Goal: Task Accomplishment & Management: Manage account settings

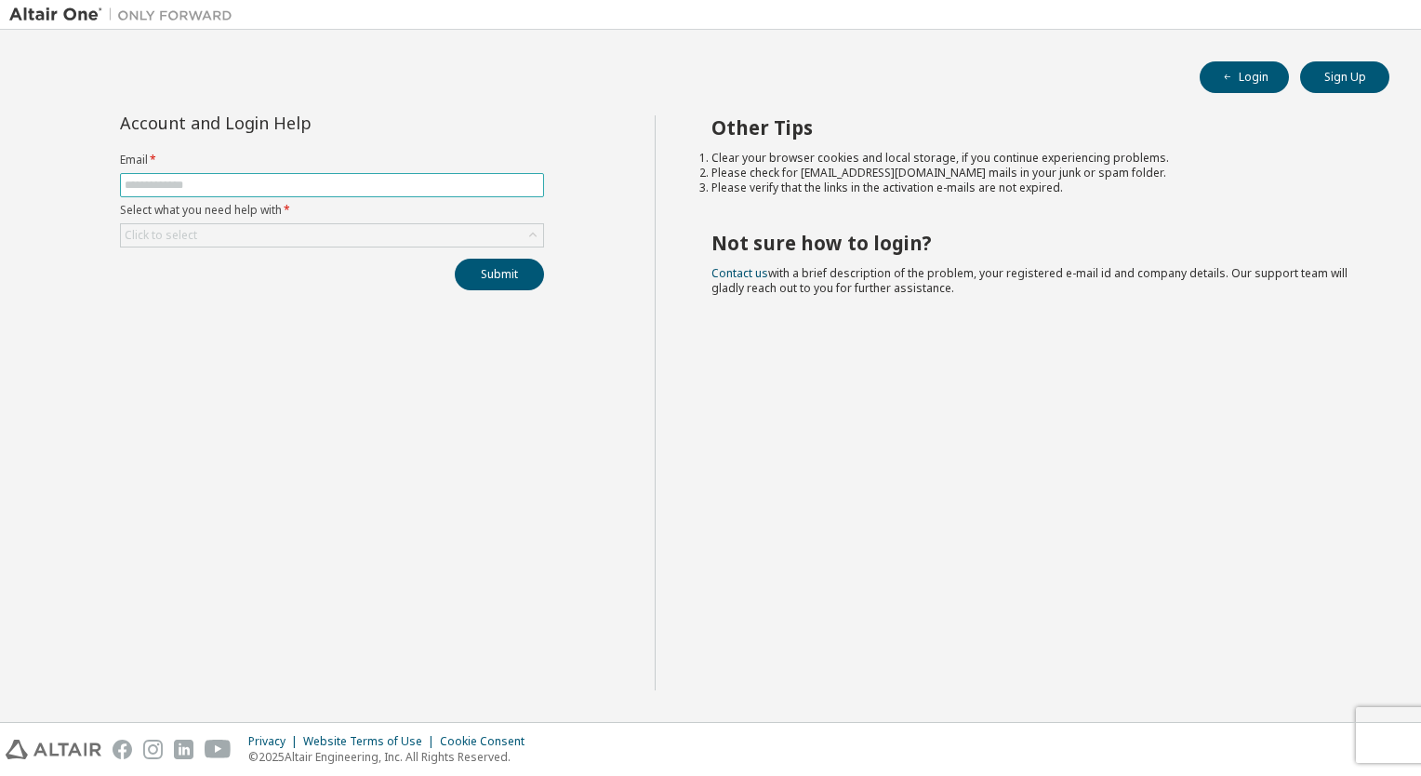
click at [246, 182] on input "text" at bounding box center [332, 185] width 415 height 15
type input "**********"
click at [484, 275] on button "Submit" at bounding box center [499, 275] width 89 height 32
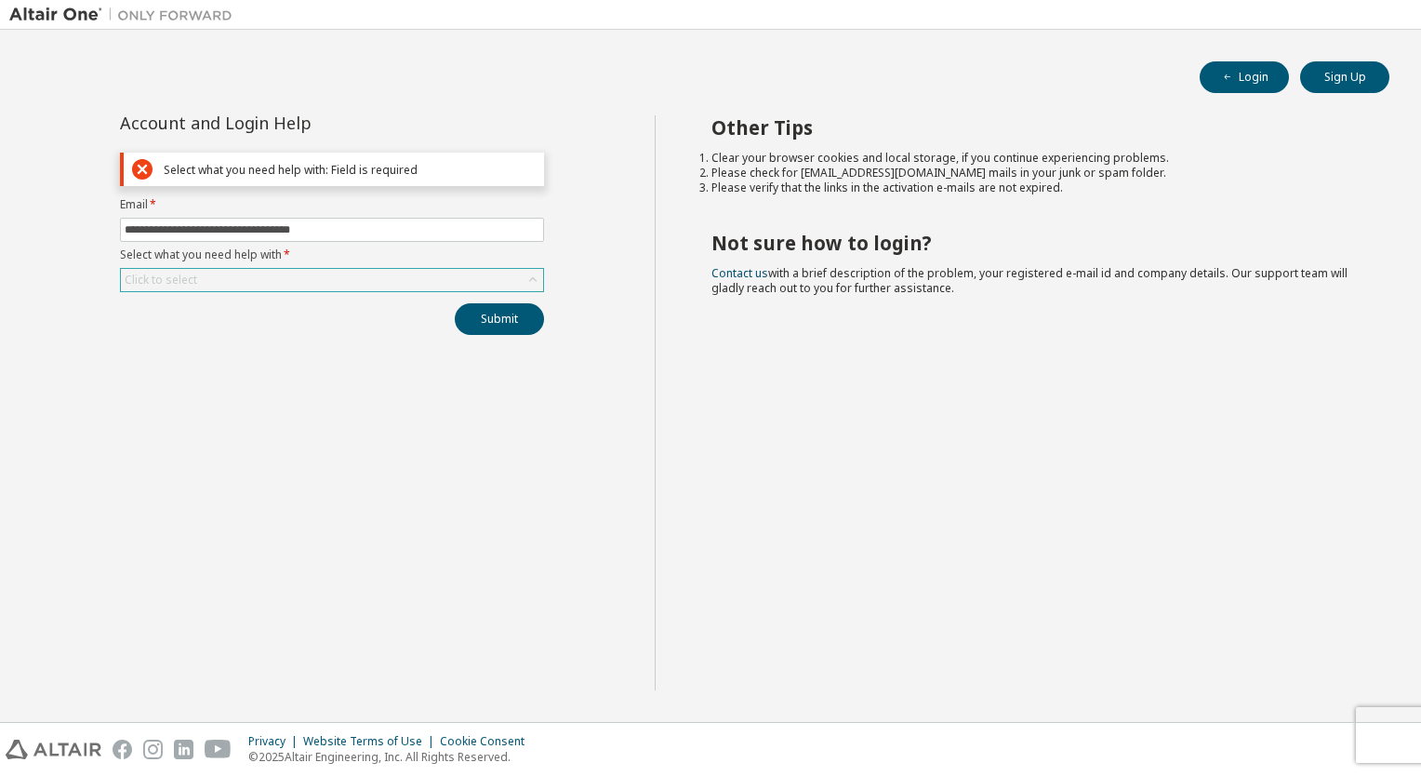
click at [310, 288] on div "Click to select" at bounding box center [332, 280] width 422 height 22
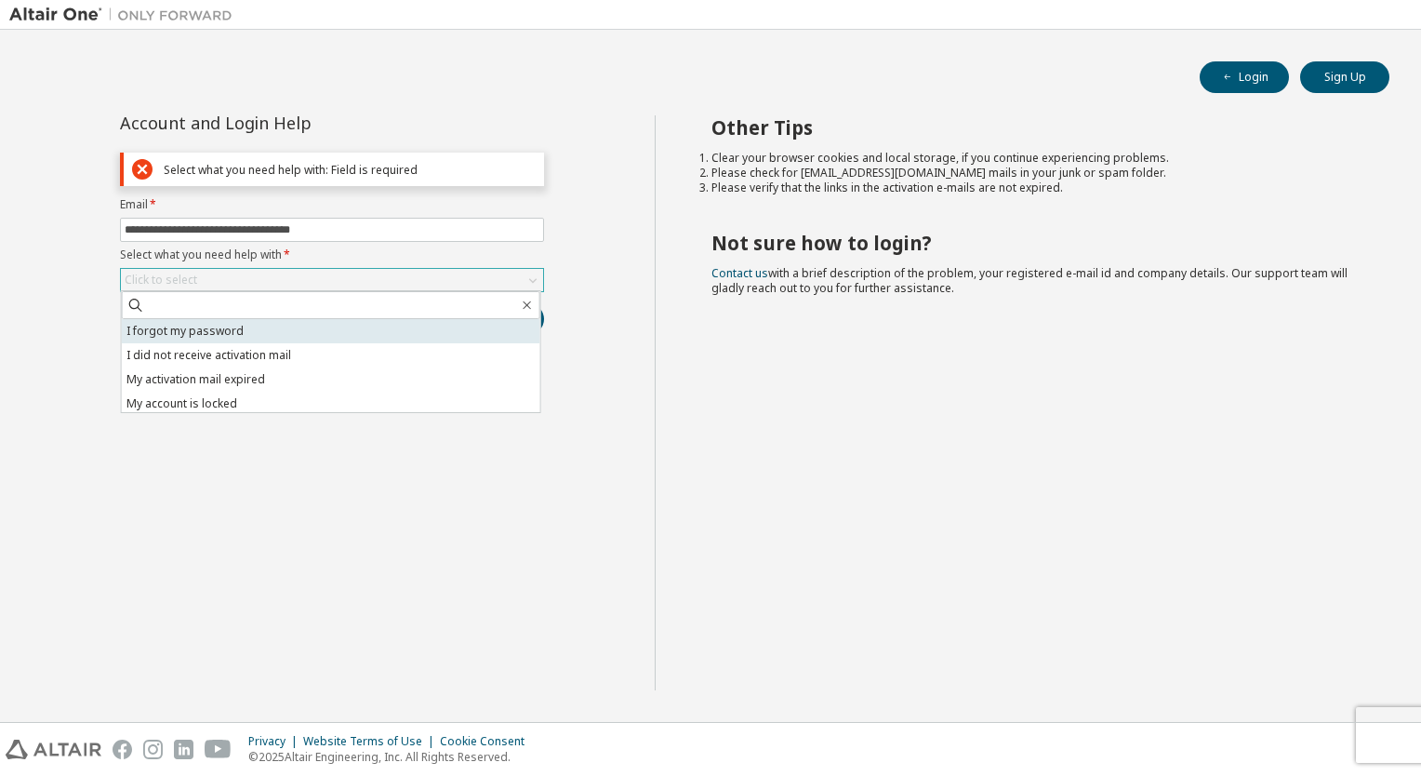
click at [272, 323] on li "I forgot my password" at bounding box center [331, 331] width 418 height 24
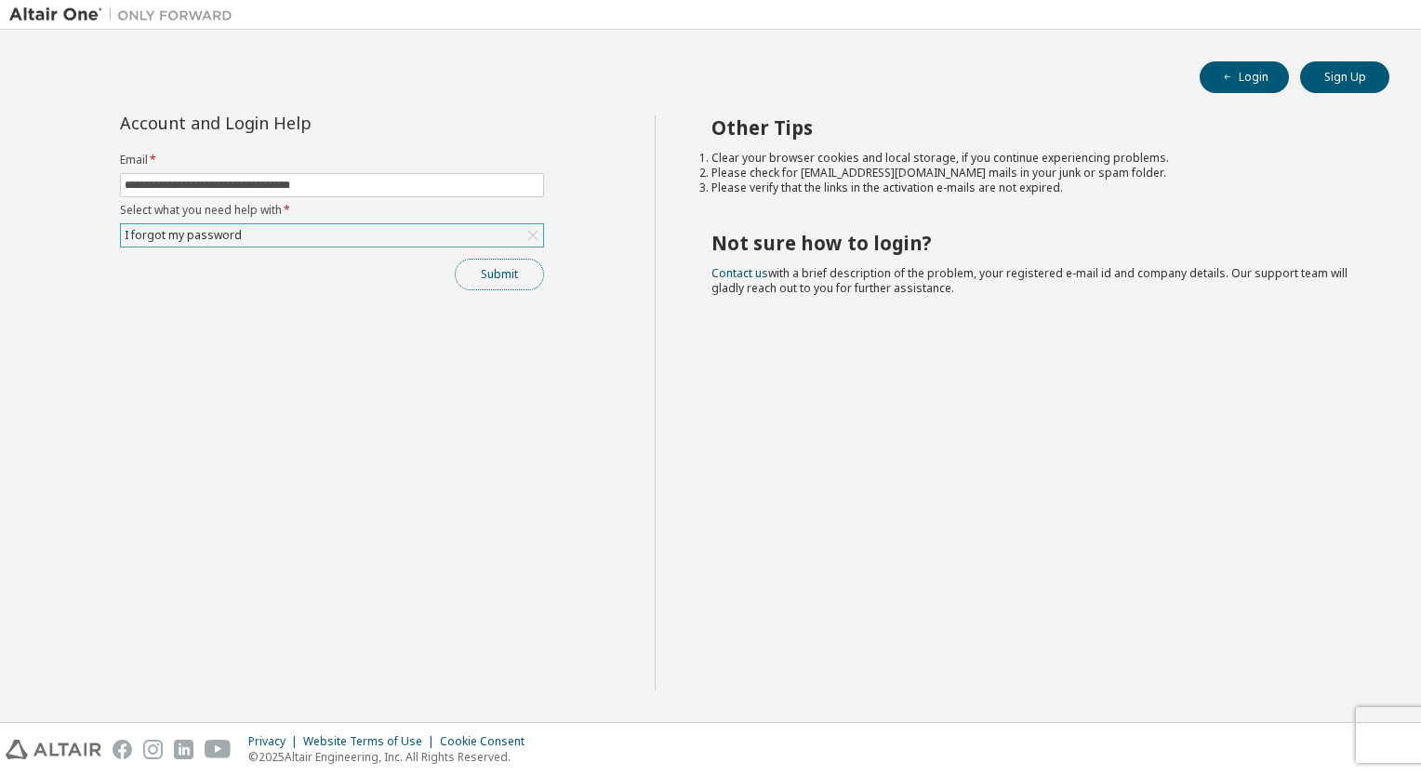
click at [515, 275] on button "Submit" at bounding box center [499, 275] width 89 height 32
